Goal: Transaction & Acquisition: Download file/media

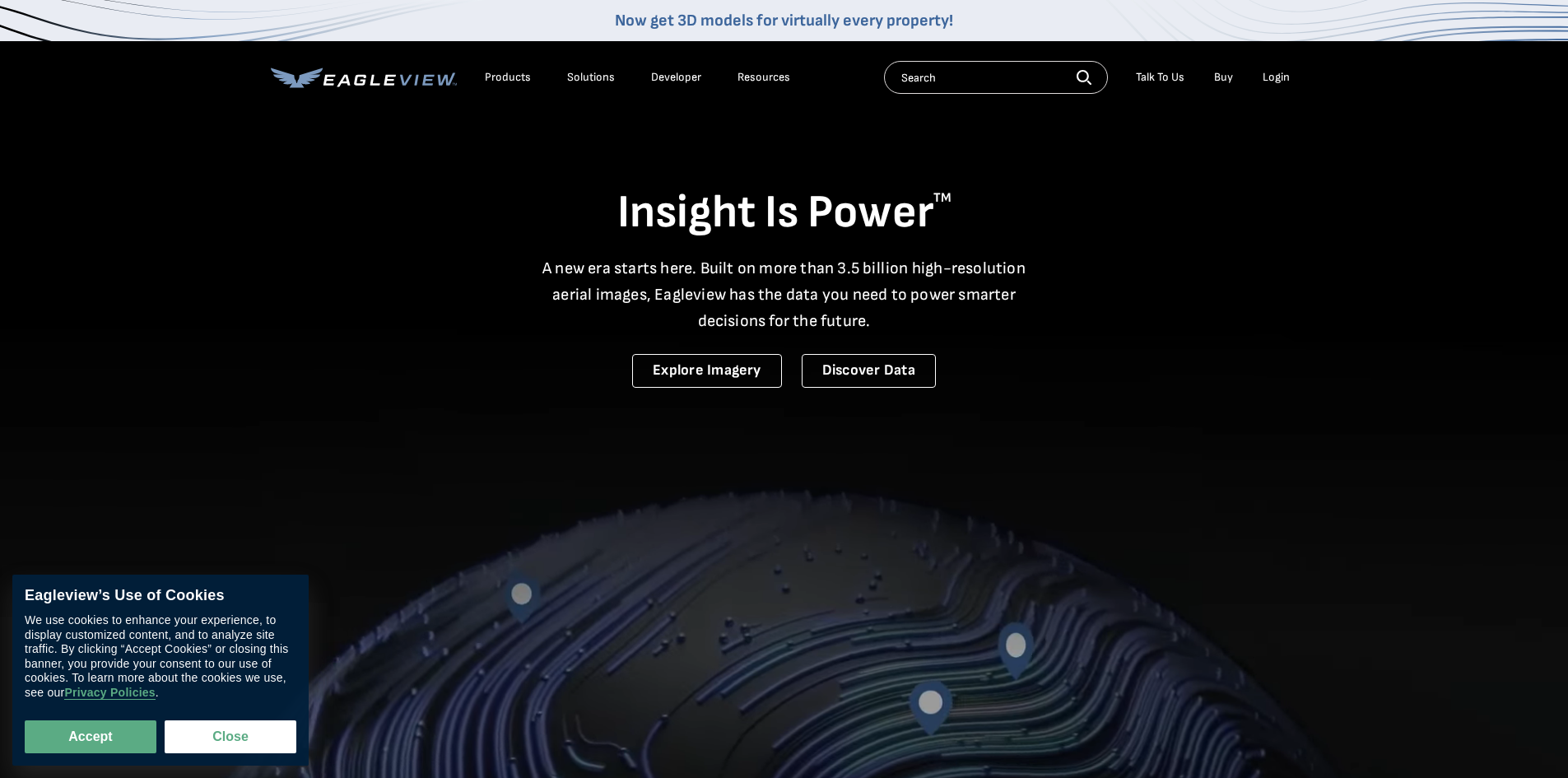
click at [1265, 80] on div "Login" at bounding box center [1277, 77] width 28 height 15
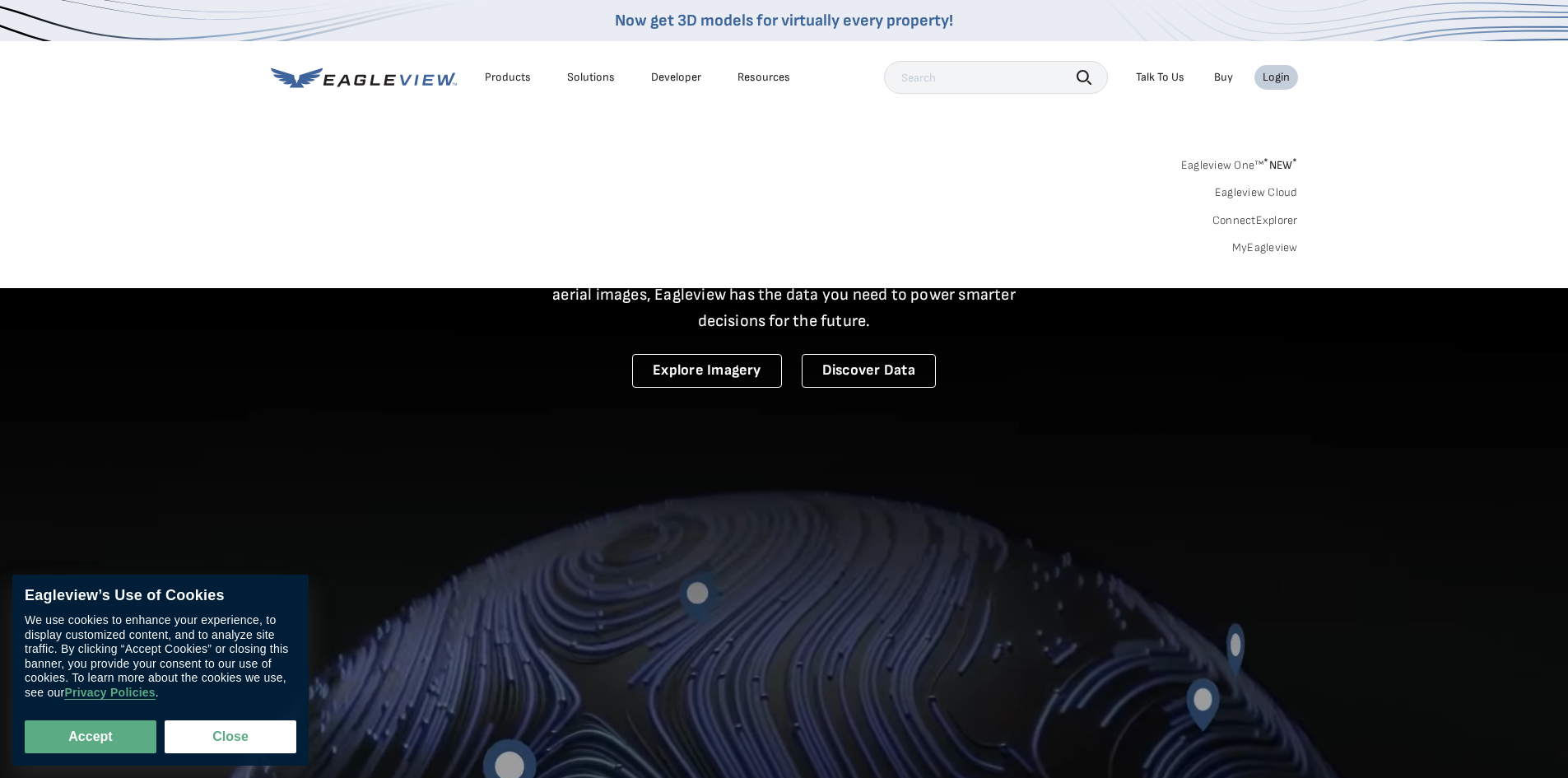
click at [1279, 74] on div "Login" at bounding box center [1277, 77] width 28 height 15
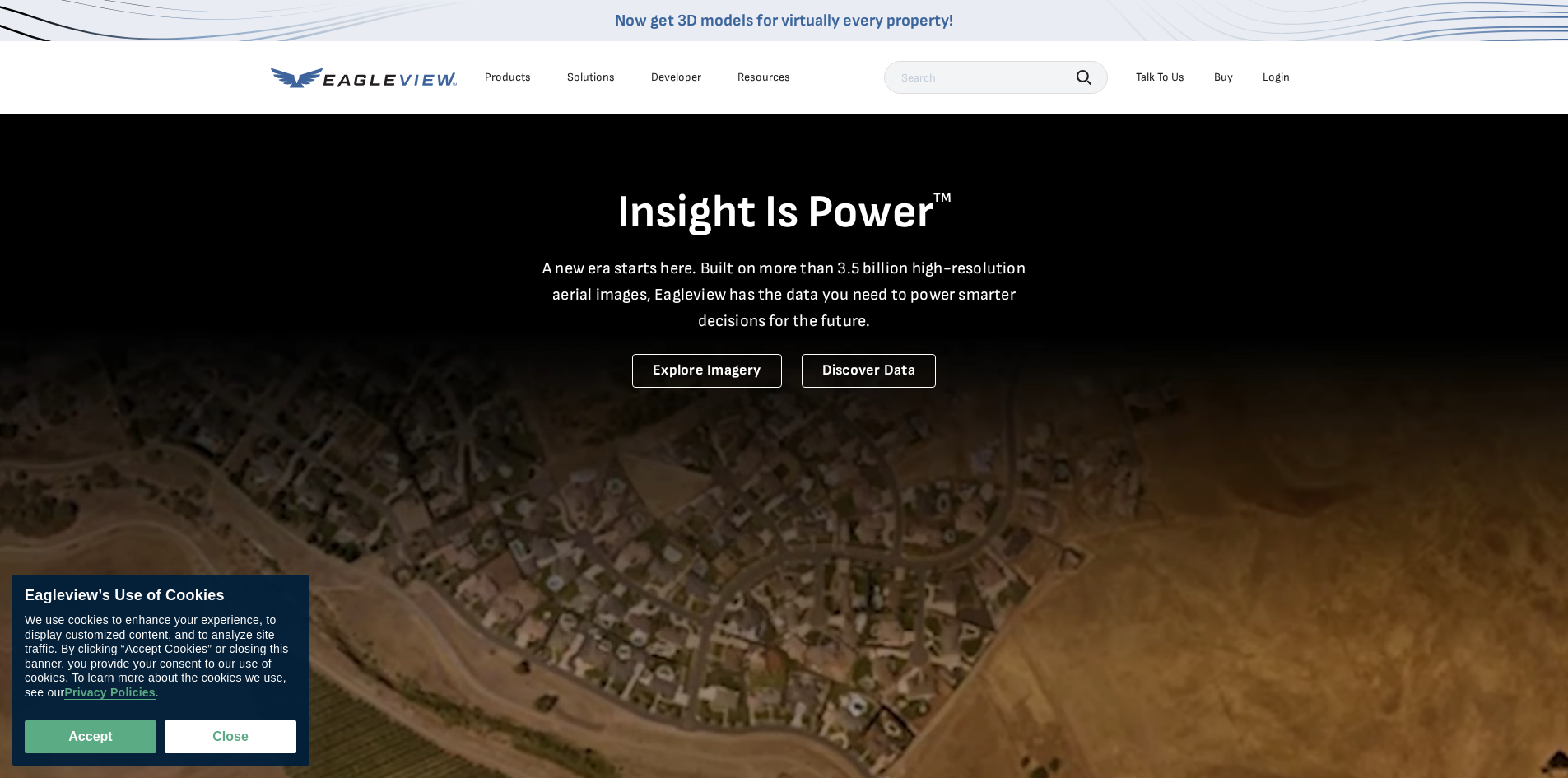
click at [1279, 74] on div "Login" at bounding box center [1277, 77] width 28 height 15
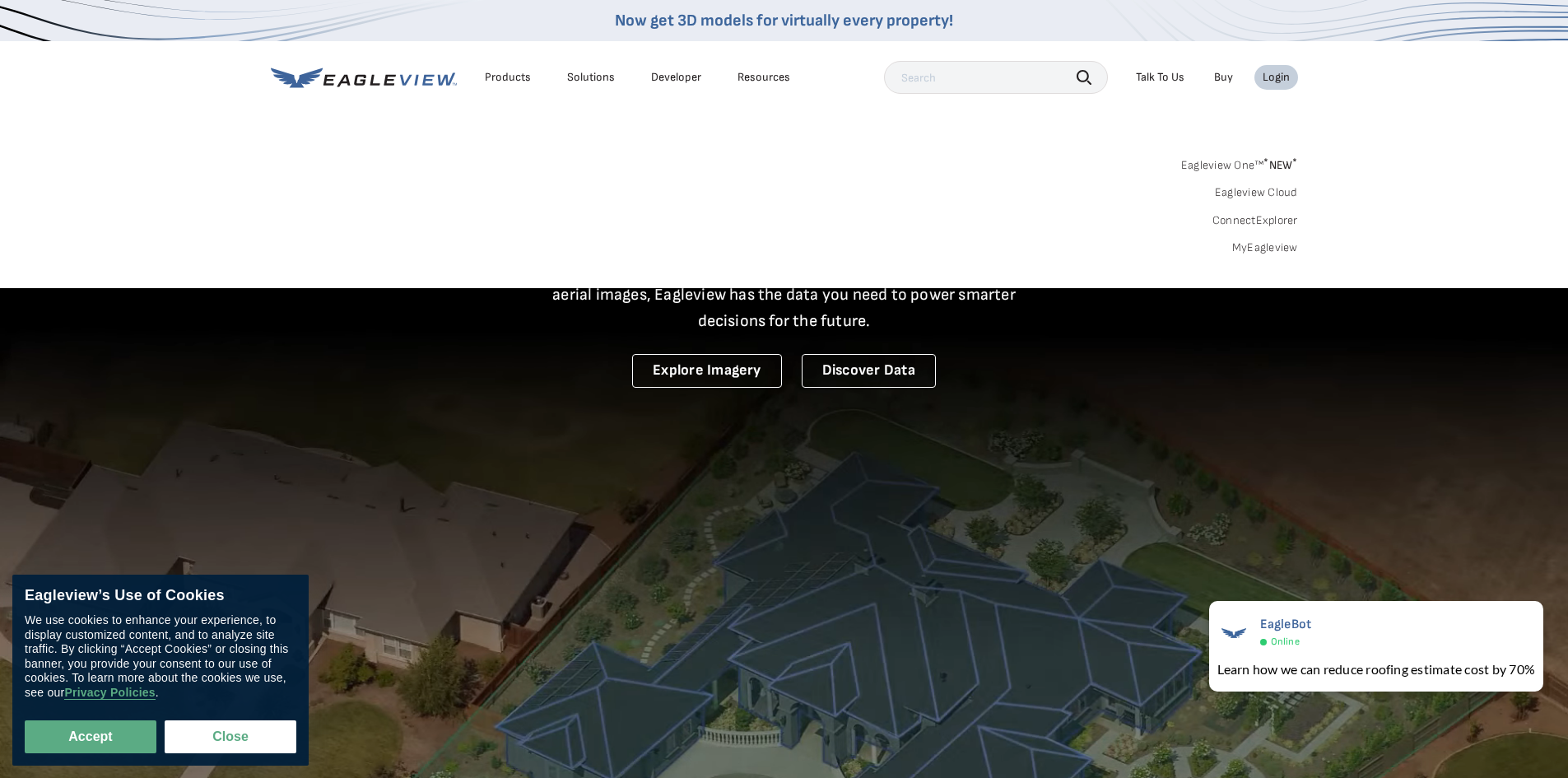
click at [1253, 162] on link "Eagleview One™ * NEW *" at bounding box center [1239, 162] width 117 height 19
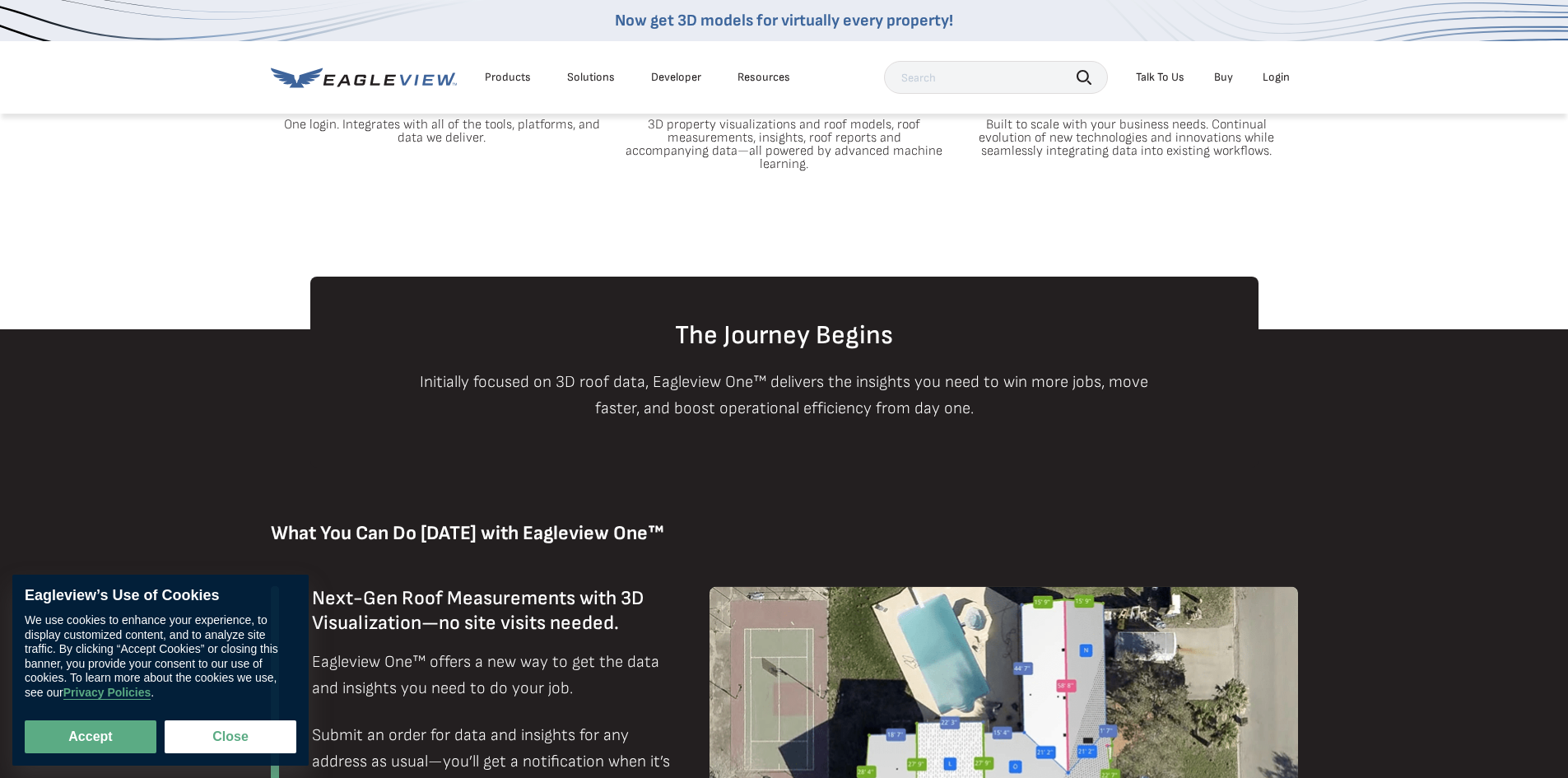
scroll to position [659, 0]
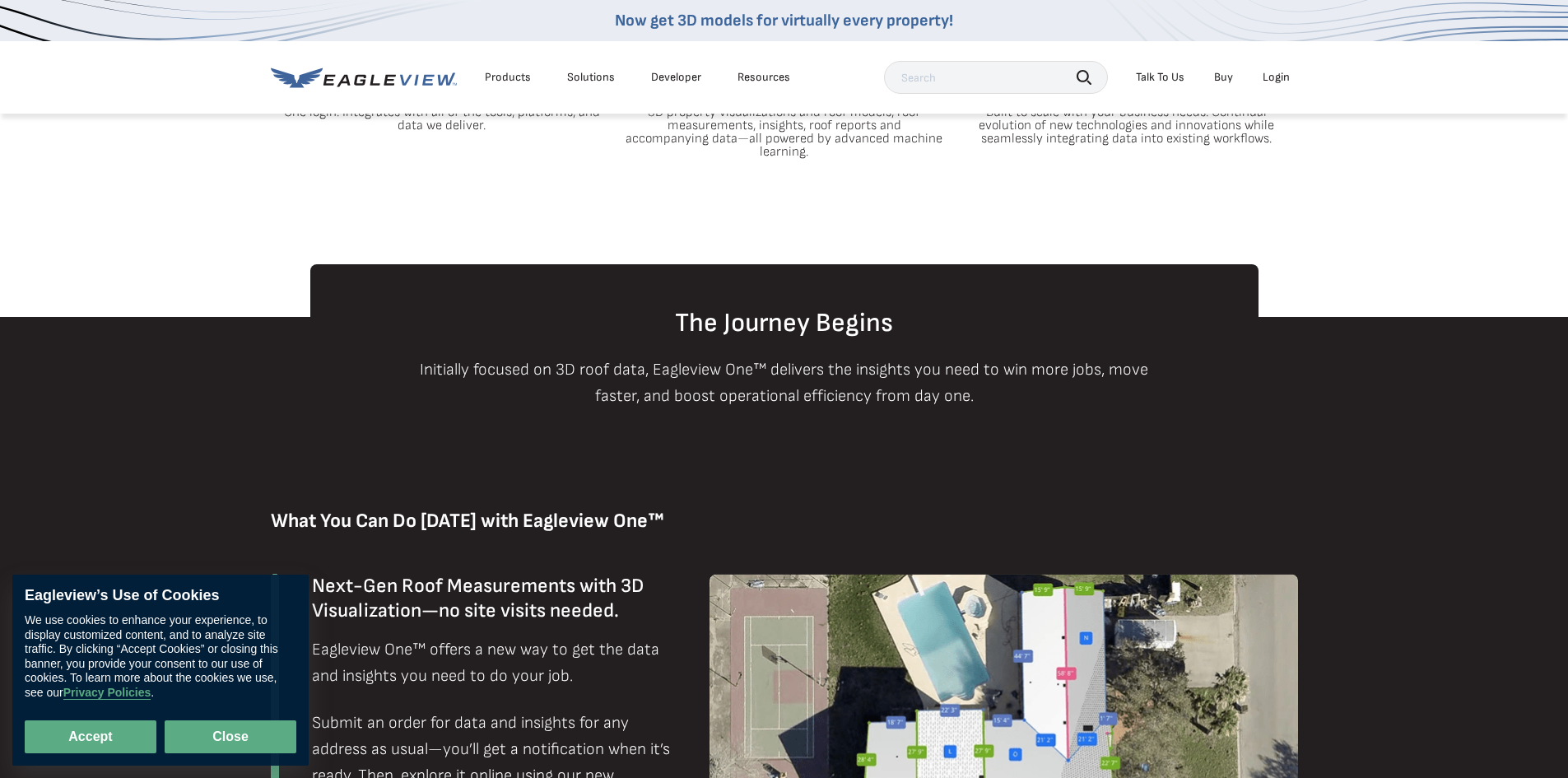
click at [248, 749] on button "Close" at bounding box center [230, 737] width 132 height 32
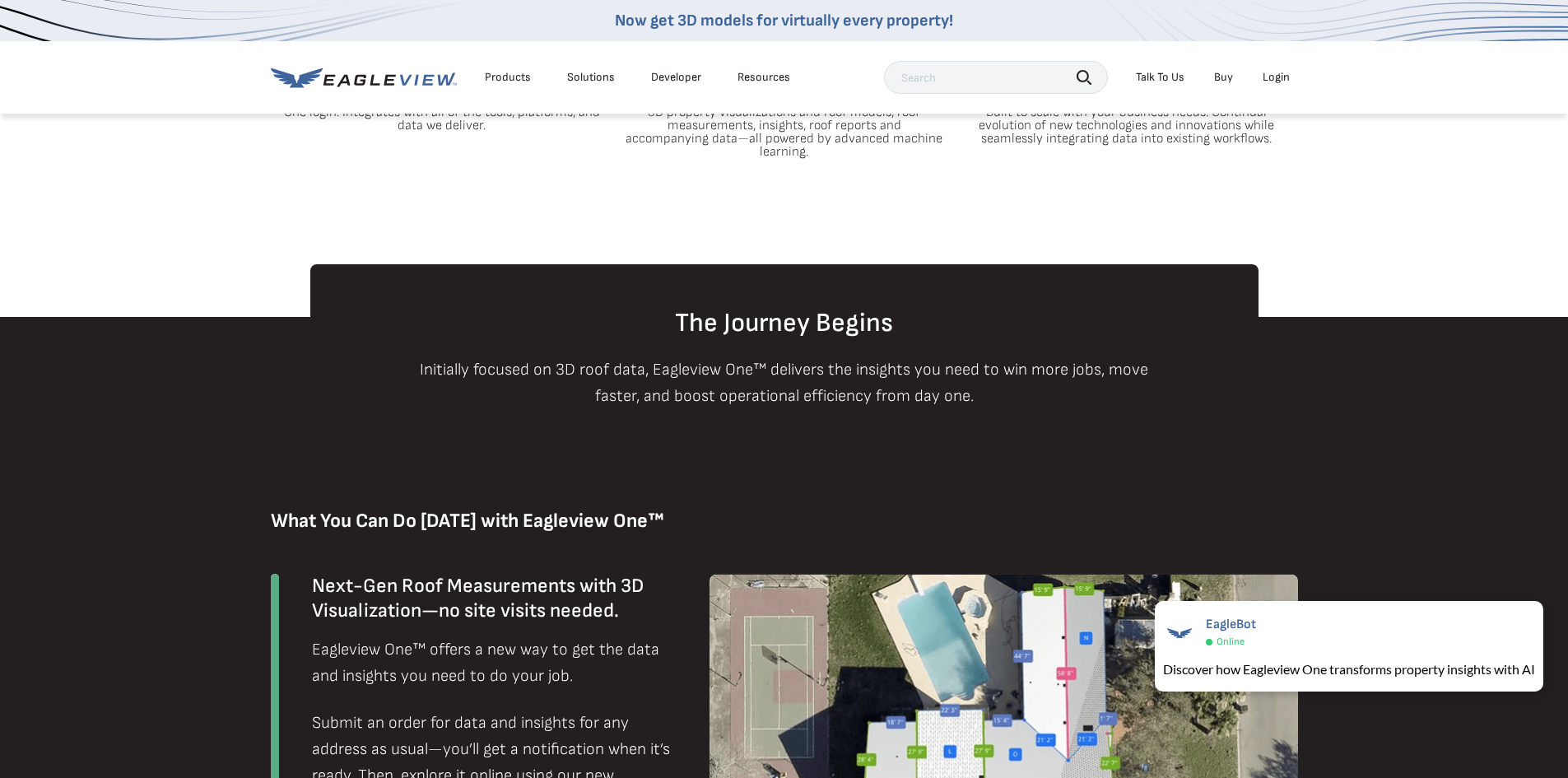
click at [1271, 78] on div "Login" at bounding box center [1277, 77] width 28 height 15
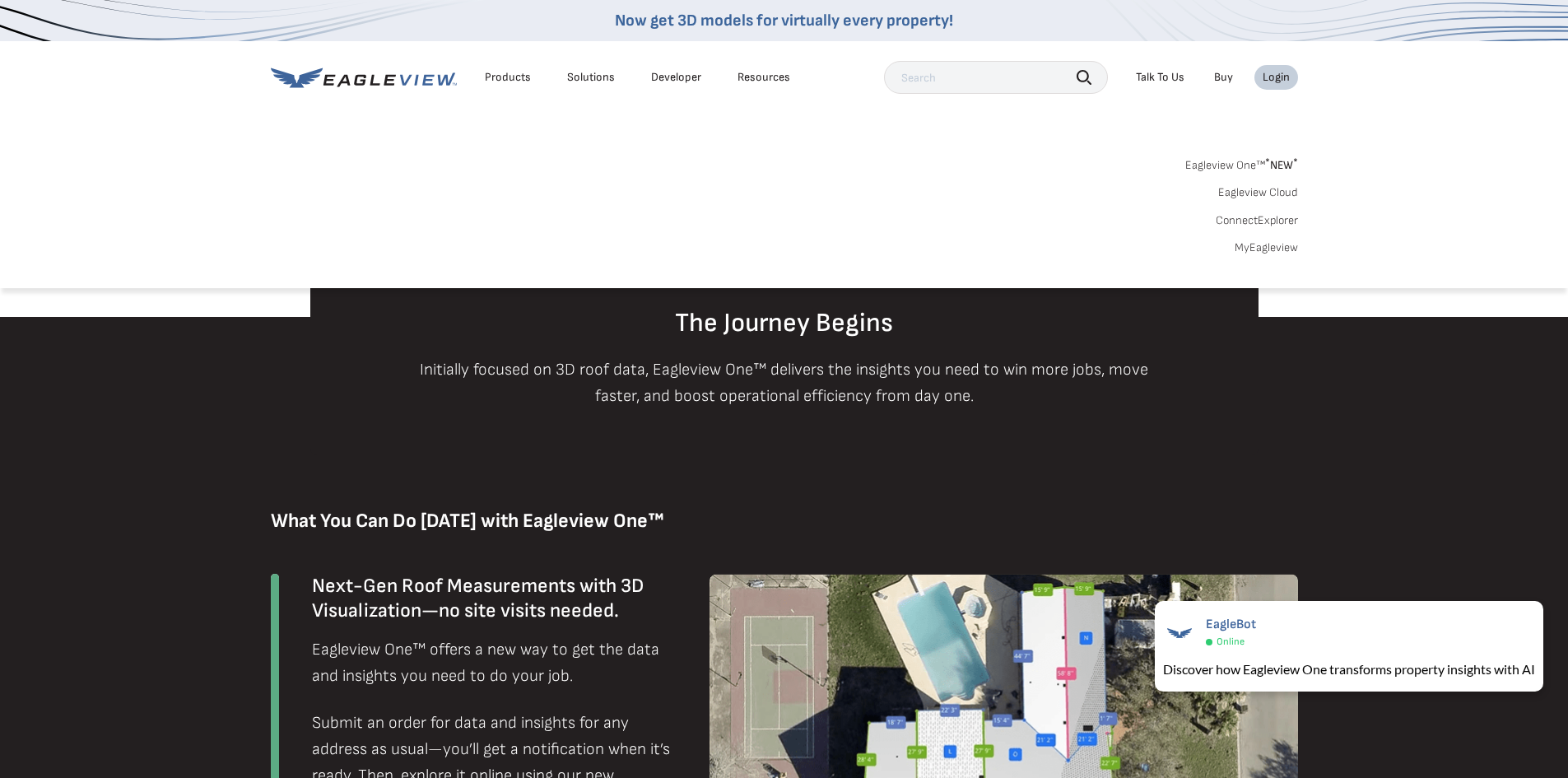
click at [1255, 249] on link "MyEagleview" at bounding box center [1266, 247] width 63 height 15
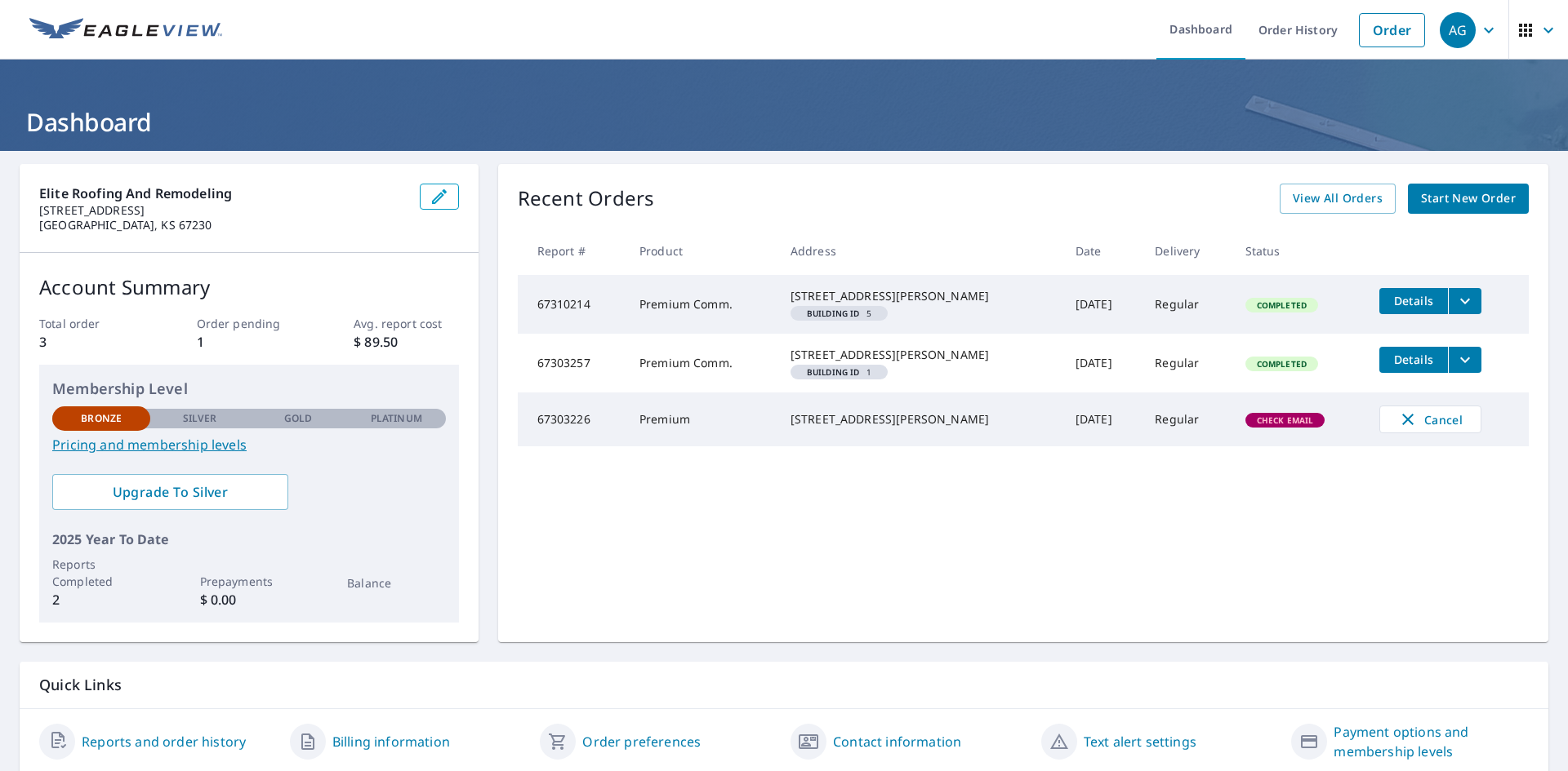
click at [1395, 300] on span "Details" at bounding box center [1414, 301] width 49 height 16
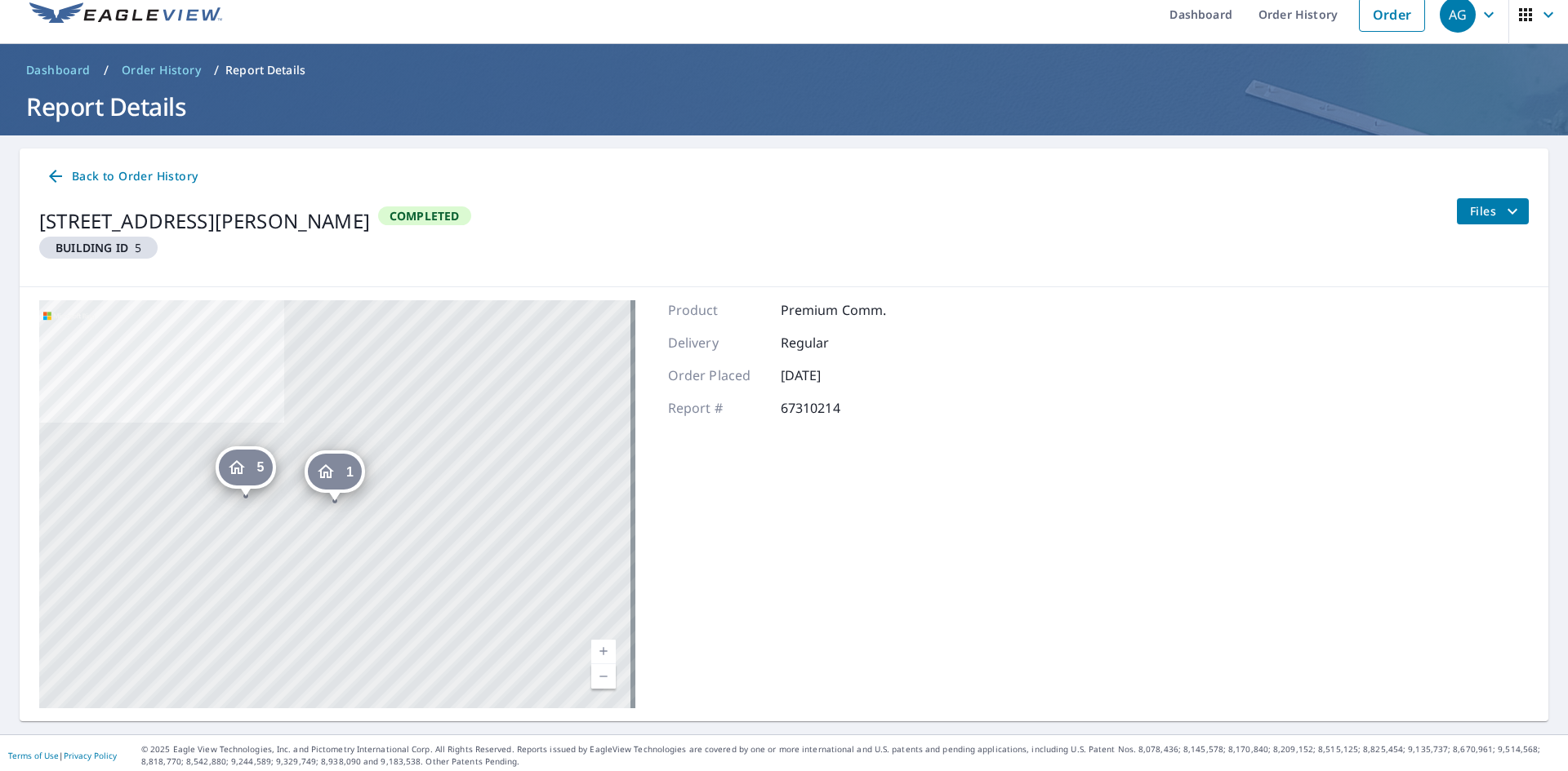
scroll to position [20, 0]
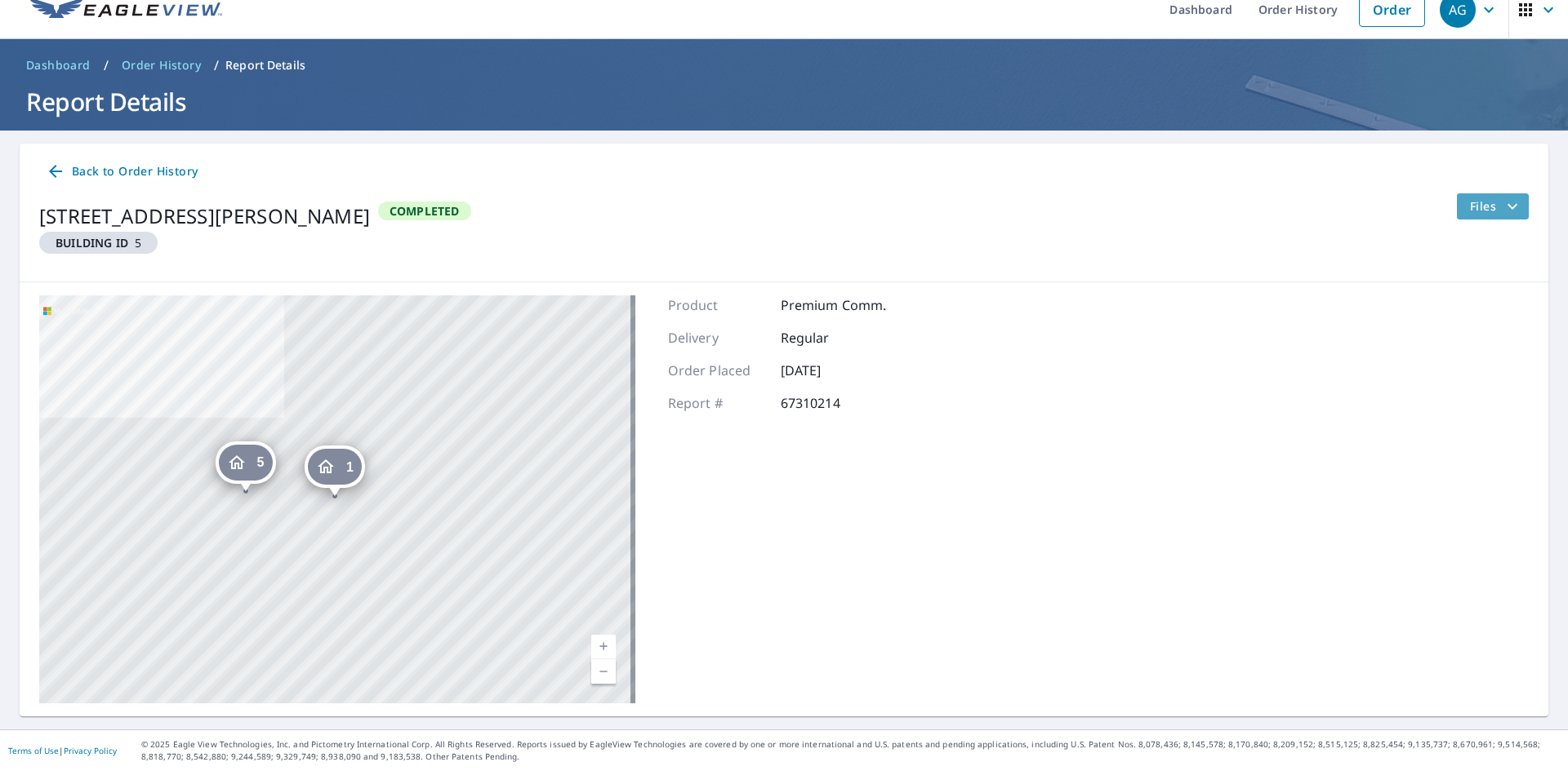
click at [1503, 199] on icon "filesDropdownBtn-67310214" at bounding box center [1512, 207] width 20 height 20
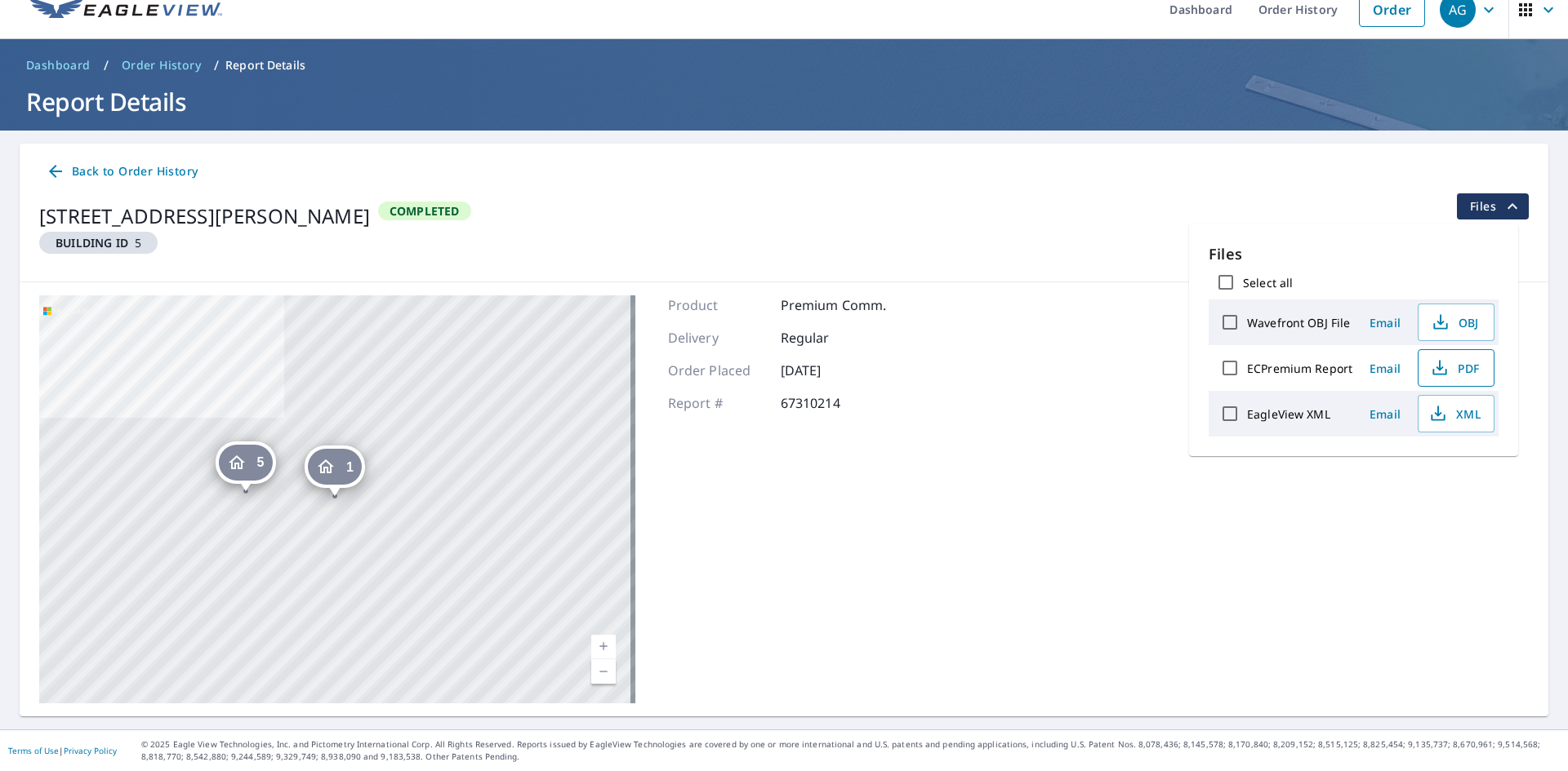
click at [1454, 373] on span "PDF" at bounding box center [1455, 368] width 53 height 20
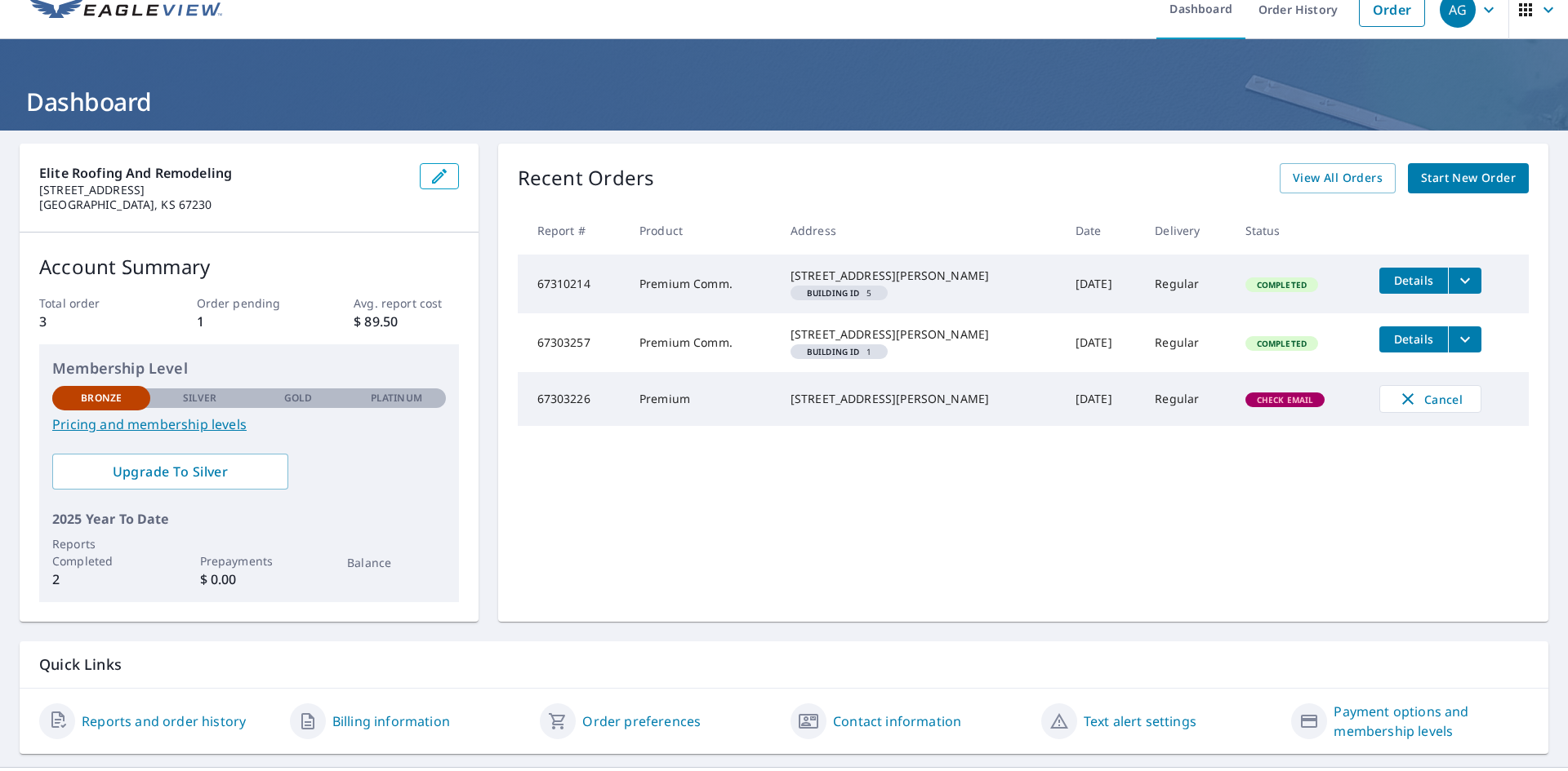
click at [1455, 348] on icon "filesDropdownBtn-67303257" at bounding box center [1465, 340] width 20 height 20
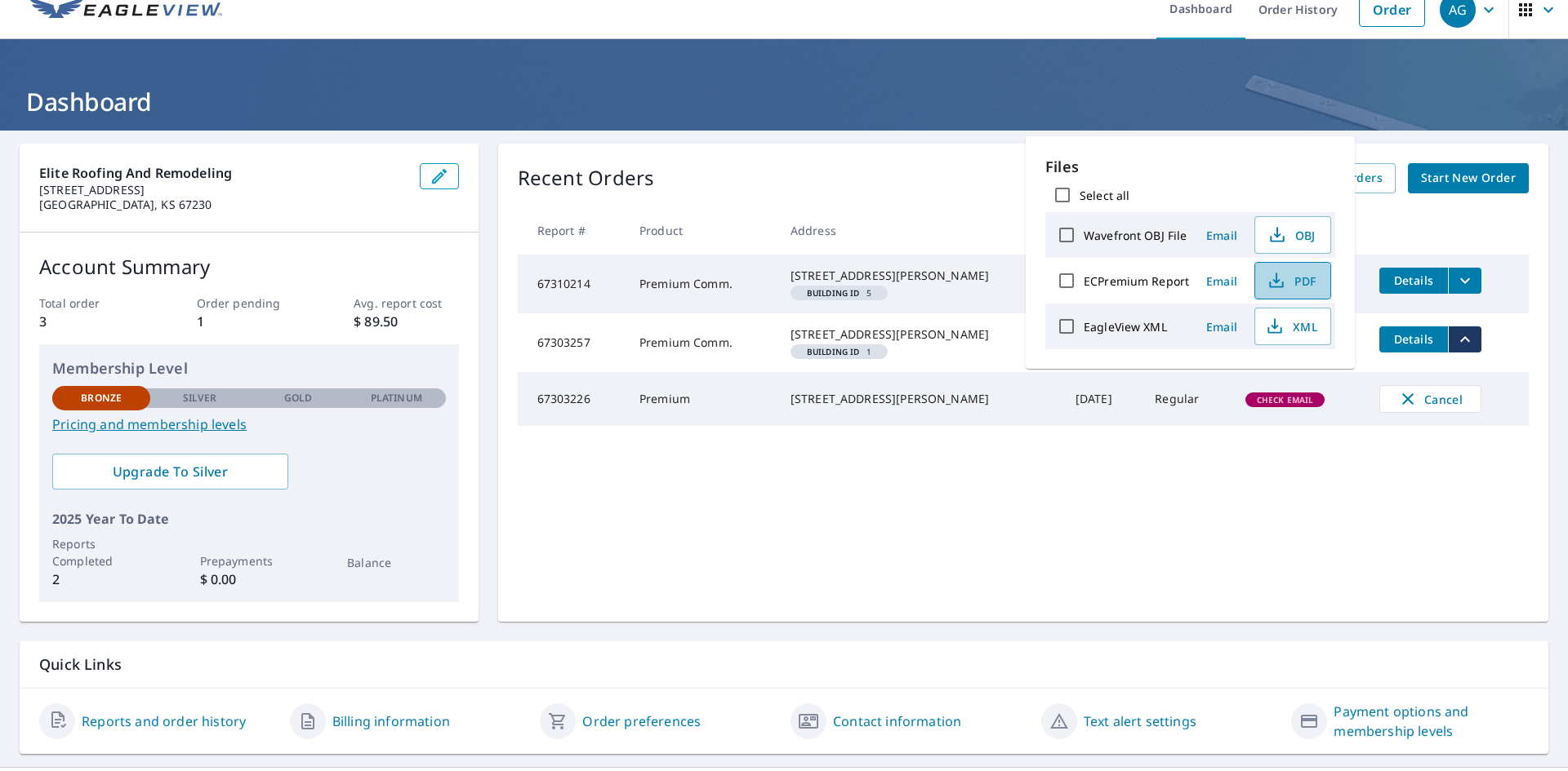
click at [1304, 289] on span "PDF" at bounding box center [1291, 281] width 53 height 20
click at [1455, 284] on icon "filesDropdownBtn-67310214" at bounding box center [1465, 281] width 20 height 20
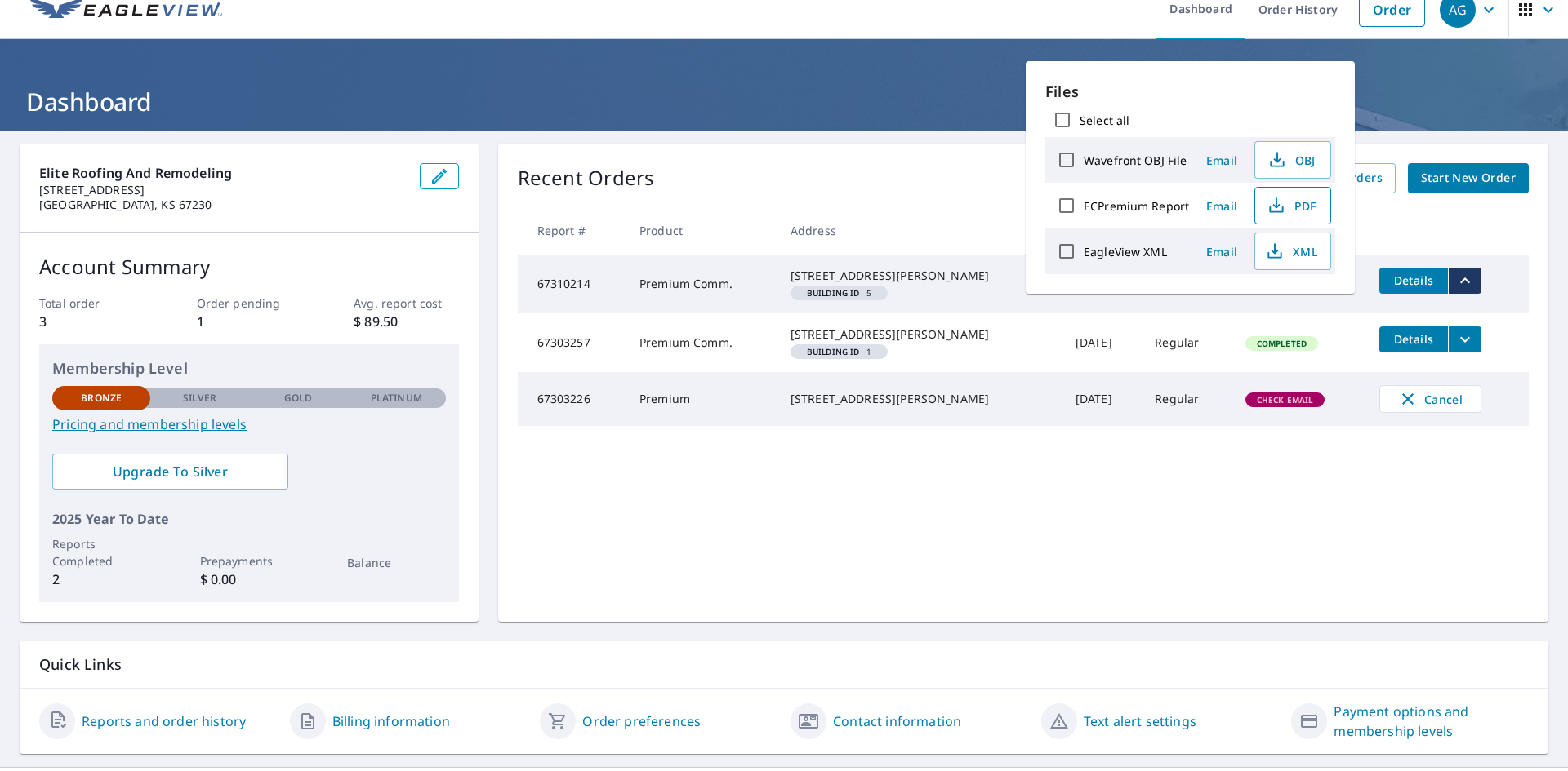
click at [1304, 202] on span "PDF" at bounding box center [1291, 206] width 53 height 20
